Goal: Find specific page/section: Find specific page/section

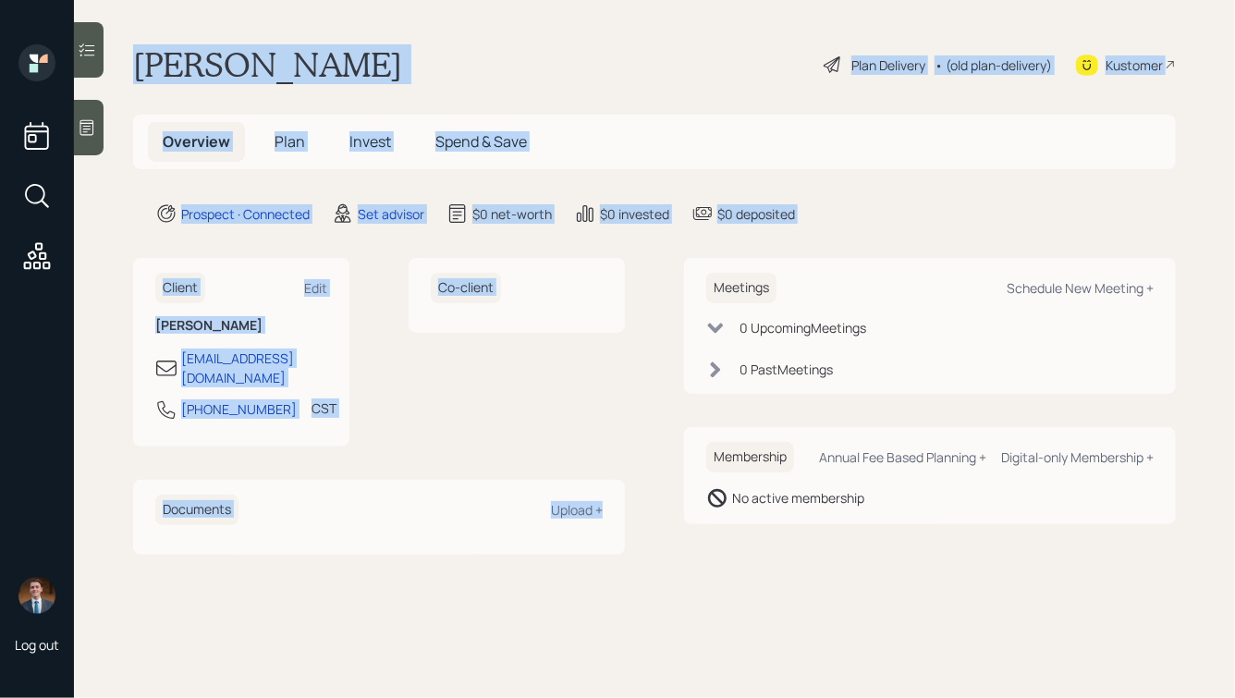
drag, startPoint x: 135, startPoint y: 67, endPoint x: 645, endPoint y: 567, distance: 714.3
click at [645, 567] on main "Carlton Taylor Plan Delivery • (old plan-delivery) Kustomer Overview Plan Inves…" at bounding box center [654, 349] width 1161 height 698
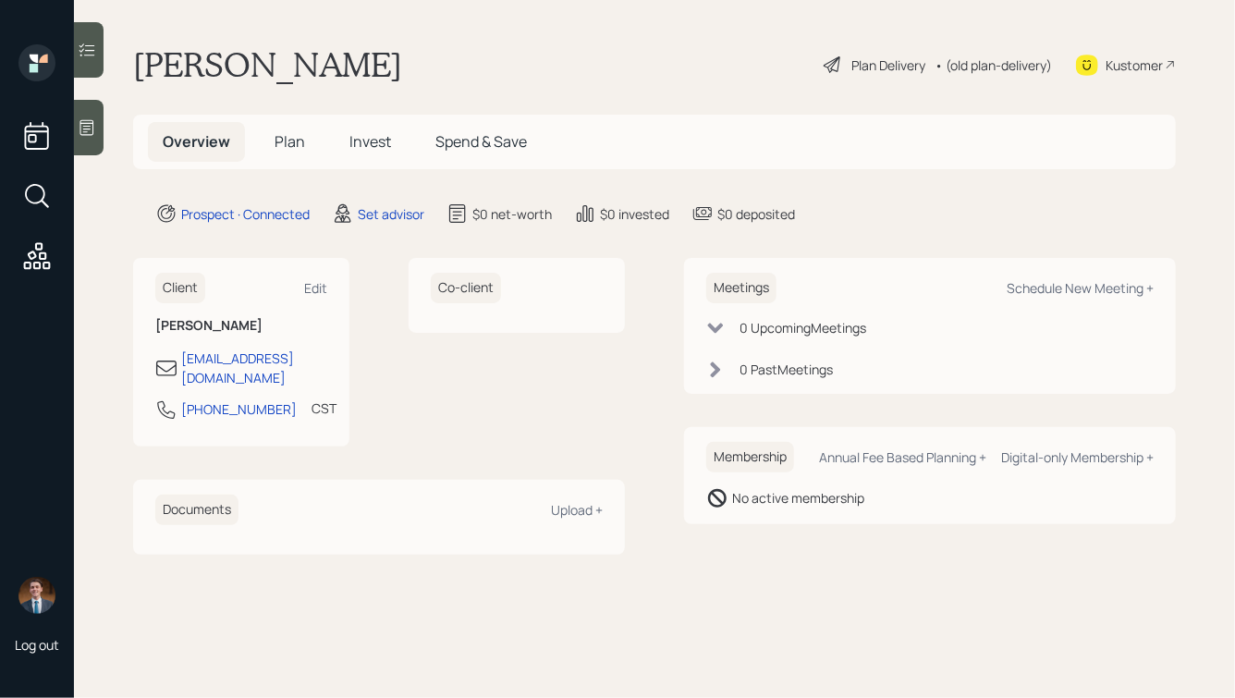
click at [83, 122] on icon at bounding box center [87, 127] width 18 height 18
